Goal: Book appointment/travel/reservation

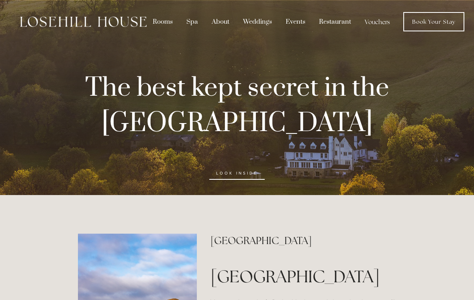
click at [326, 26] on div "Restaurant" at bounding box center [335, 21] width 44 height 15
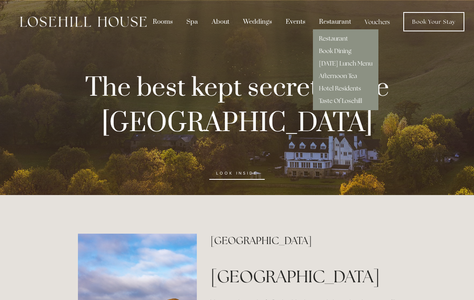
click at [348, 90] on link "Hotel Residents" at bounding box center [340, 88] width 42 height 8
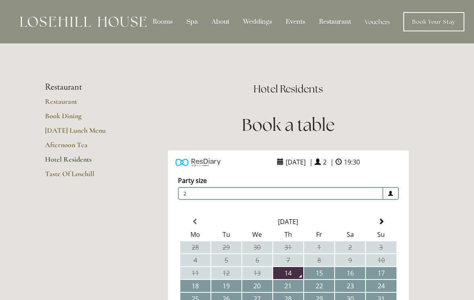
click at [67, 104] on link "Restaurant" at bounding box center [83, 104] width 77 height 14
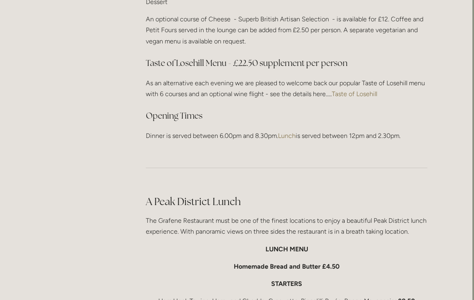
scroll to position [1127, 2]
click at [356, 90] on link "Taste of Losehill" at bounding box center [354, 94] width 45 height 8
click at [179, 132] on p "Dinner is served between 6.00pm and 8.30pm. Lunch is served between 12pm and 2.…" at bounding box center [287, 135] width 282 height 11
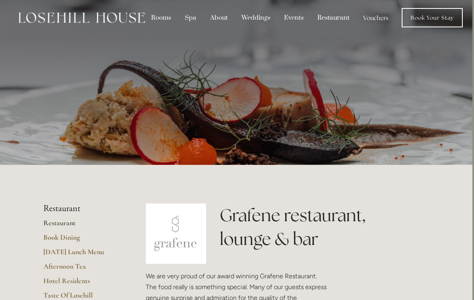
scroll to position [0, 2]
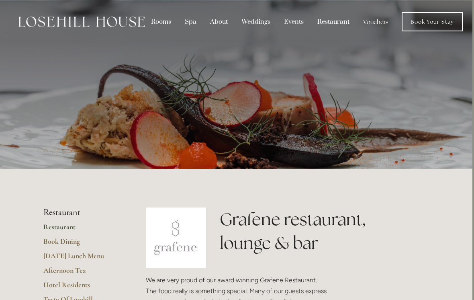
click at [187, 21] on div "Spa" at bounding box center [191, 21] width 24 height 15
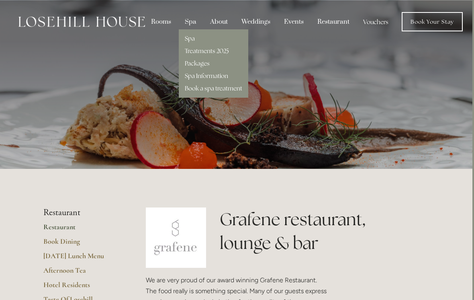
click at [226, 85] on link "Book a spa treatment" at bounding box center [213, 88] width 57 height 8
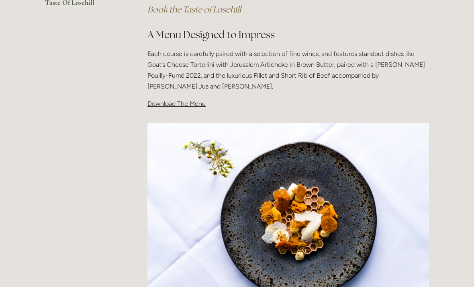
scroll to position [249, 0]
click at [188, 104] on span "Download The Menu" at bounding box center [176, 103] width 58 height 8
click at [196, 104] on span "Download The Menu" at bounding box center [176, 103] width 58 height 8
click at [186, 102] on span "Download The Menu" at bounding box center [176, 103] width 58 height 8
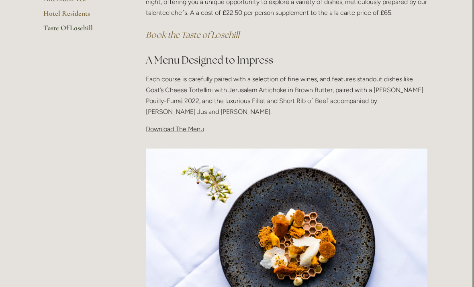
scroll to position [217, 2]
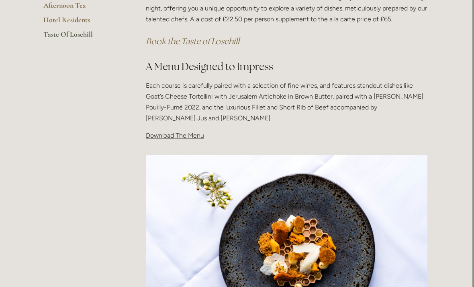
click at [176, 134] on span "Download The Menu" at bounding box center [175, 135] width 58 height 8
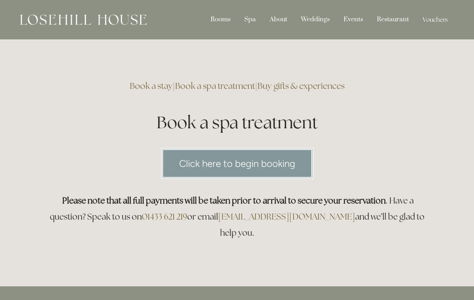
click at [257, 19] on div "Spa" at bounding box center [250, 19] width 24 height 15
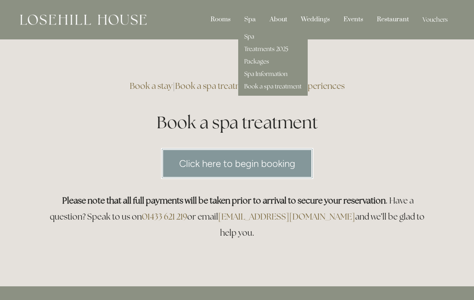
click at [87, 158] on div "Click here to begin booking" at bounding box center [237, 163] width 384 height 31
click at [274, 75] on link "Spa Information" at bounding box center [265, 74] width 43 height 8
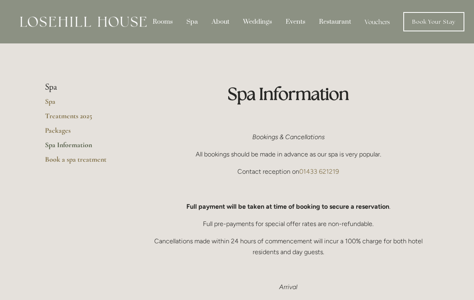
click at [187, 29] on div "Spa" at bounding box center [192, 21] width 24 height 15
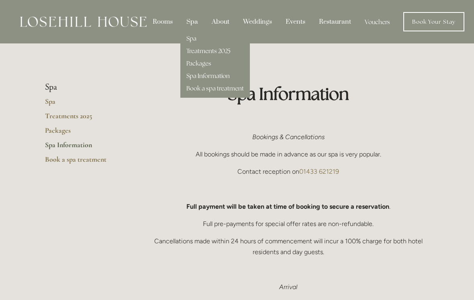
click at [192, 39] on link "Spa" at bounding box center [191, 39] width 10 height 8
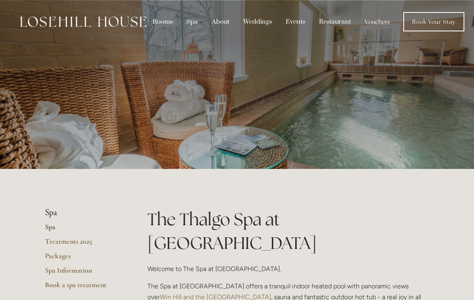
click at [286, 63] on div at bounding box center [237, 84] width 384 height 169
